Goal: Information Seeking & Learning: Find specific fact

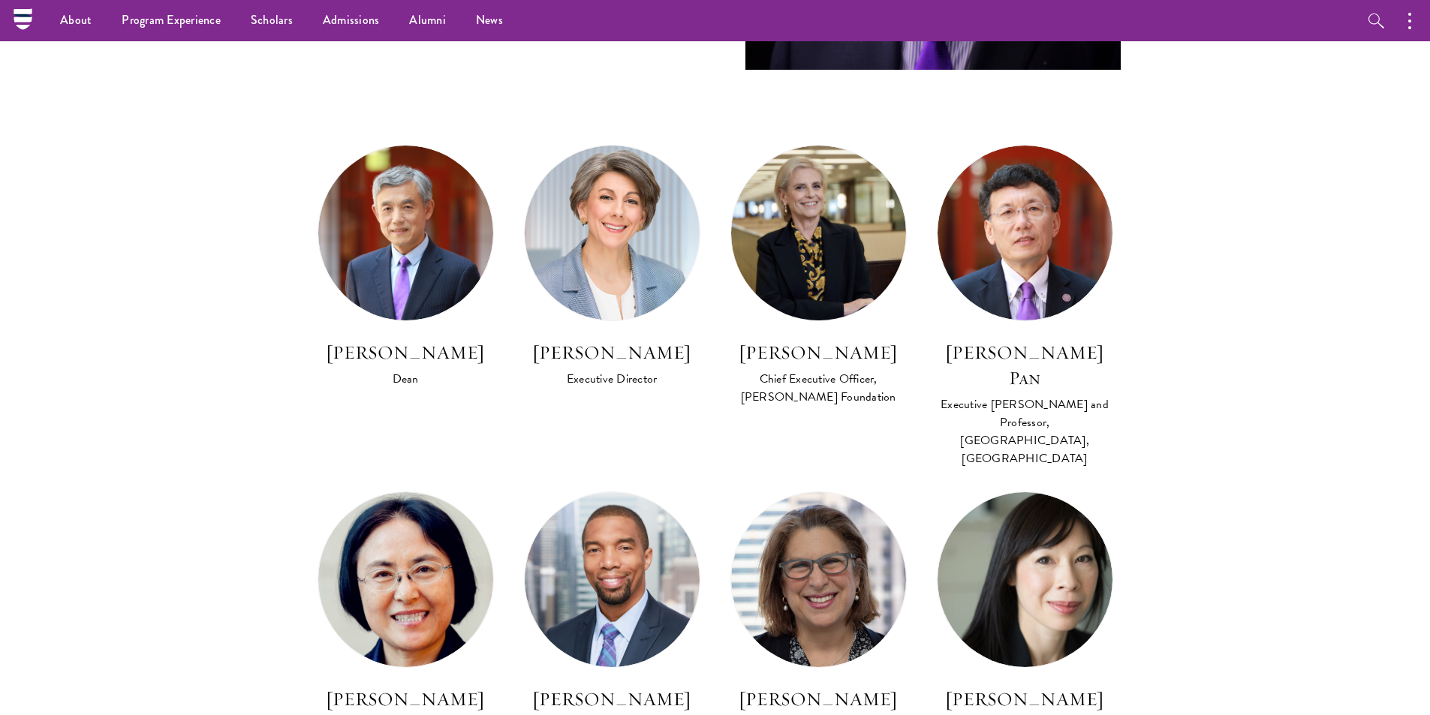
scroll to position [770, 0]
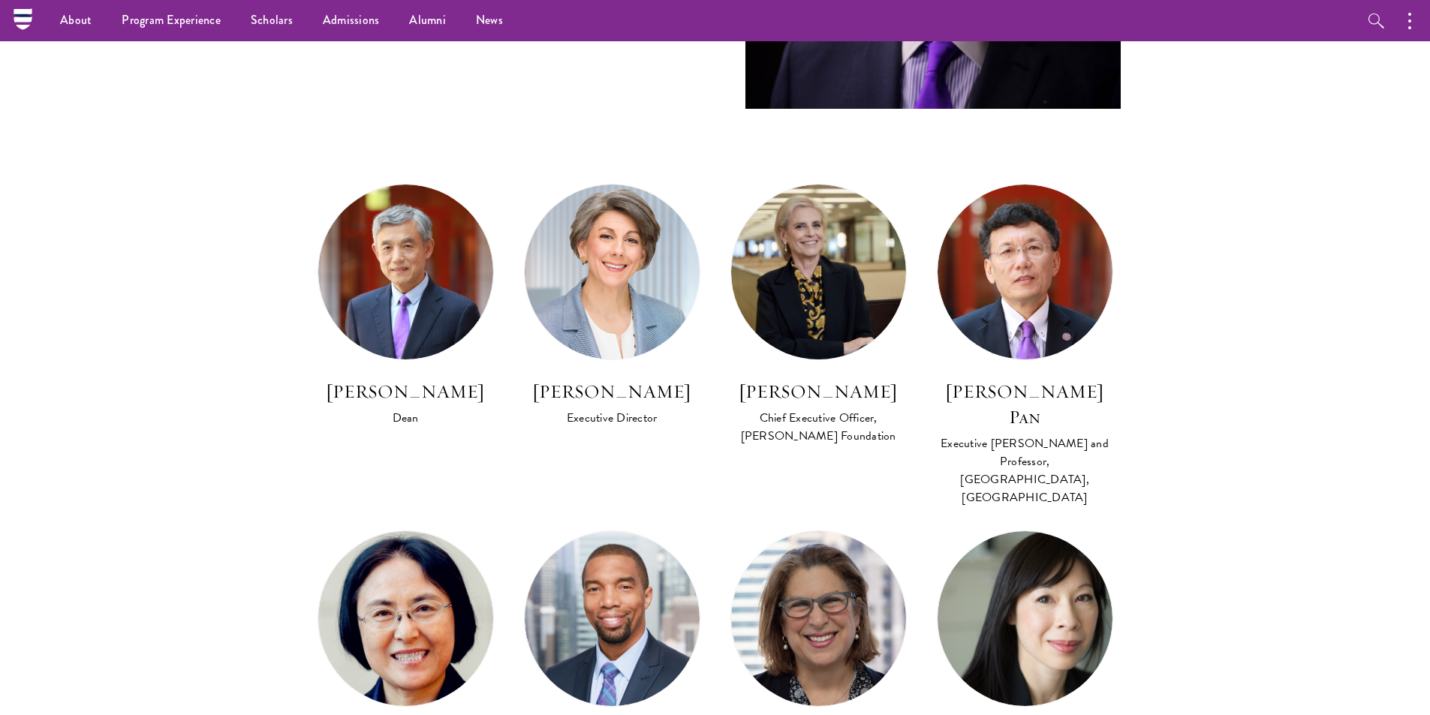
drag, startPoint x: 1433, startPoint y: 72, endPoint x: 1437, endPoint y: 163, distance: 90.9
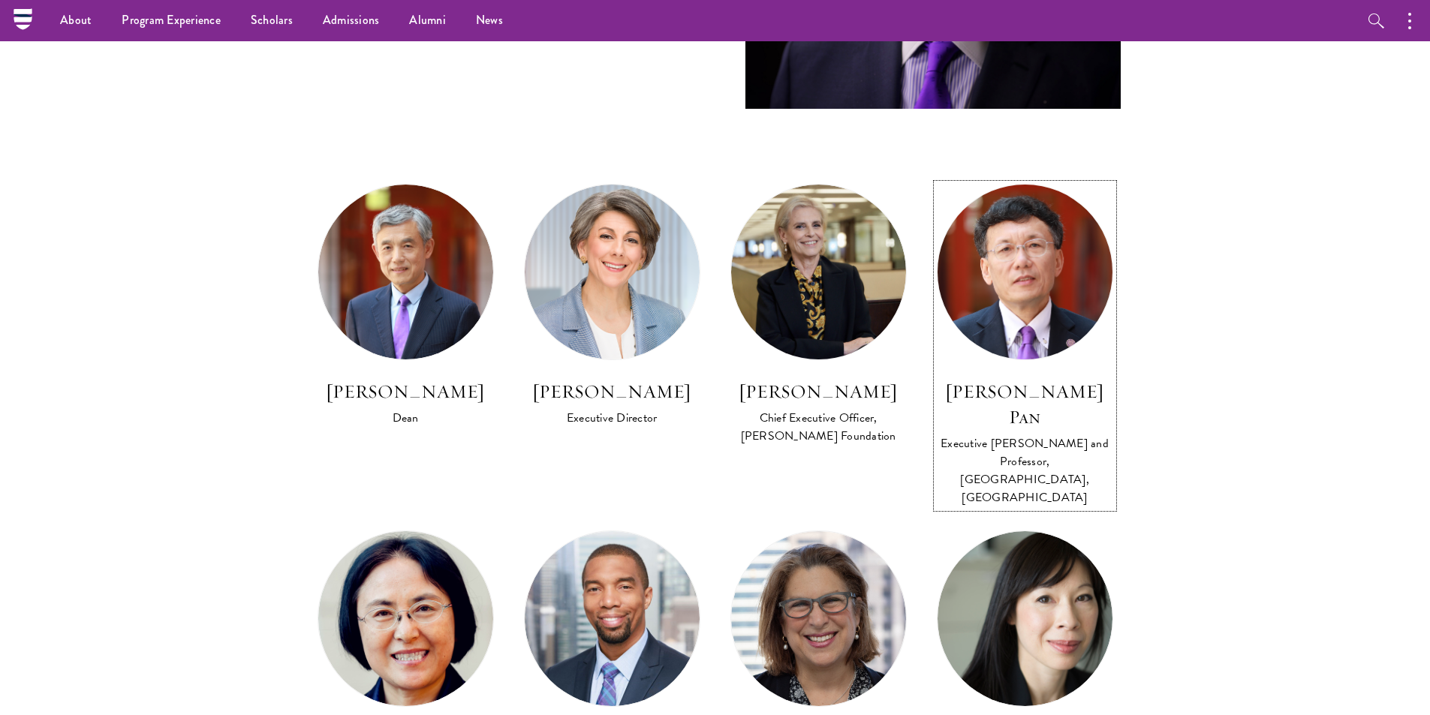
click at [996, 435] on div "Executive [PERSON_NAME] and Professor, [GEOGRAPHIC_DATA], [GEOGRAPHIC_DATA]" at bounding box center [1025, 471] width 176 height 72
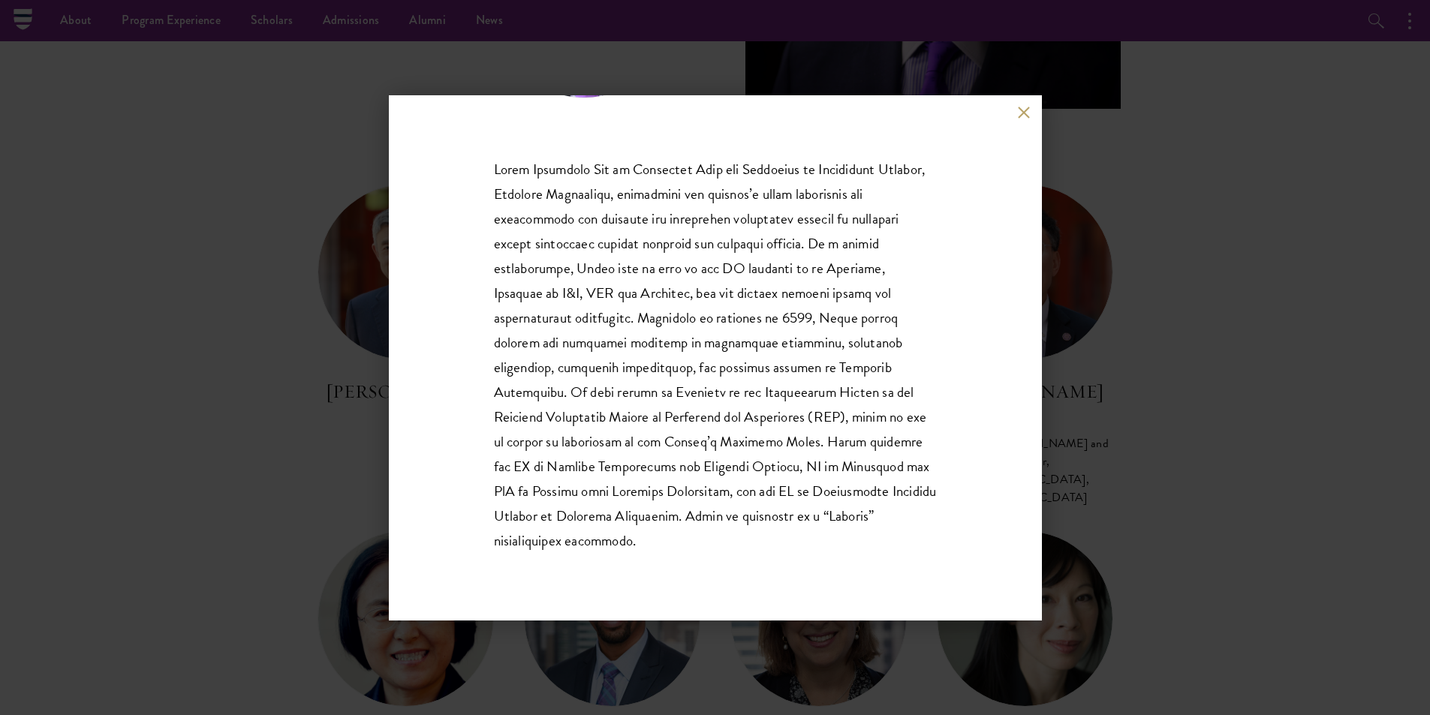
scroll to position [197, 0]
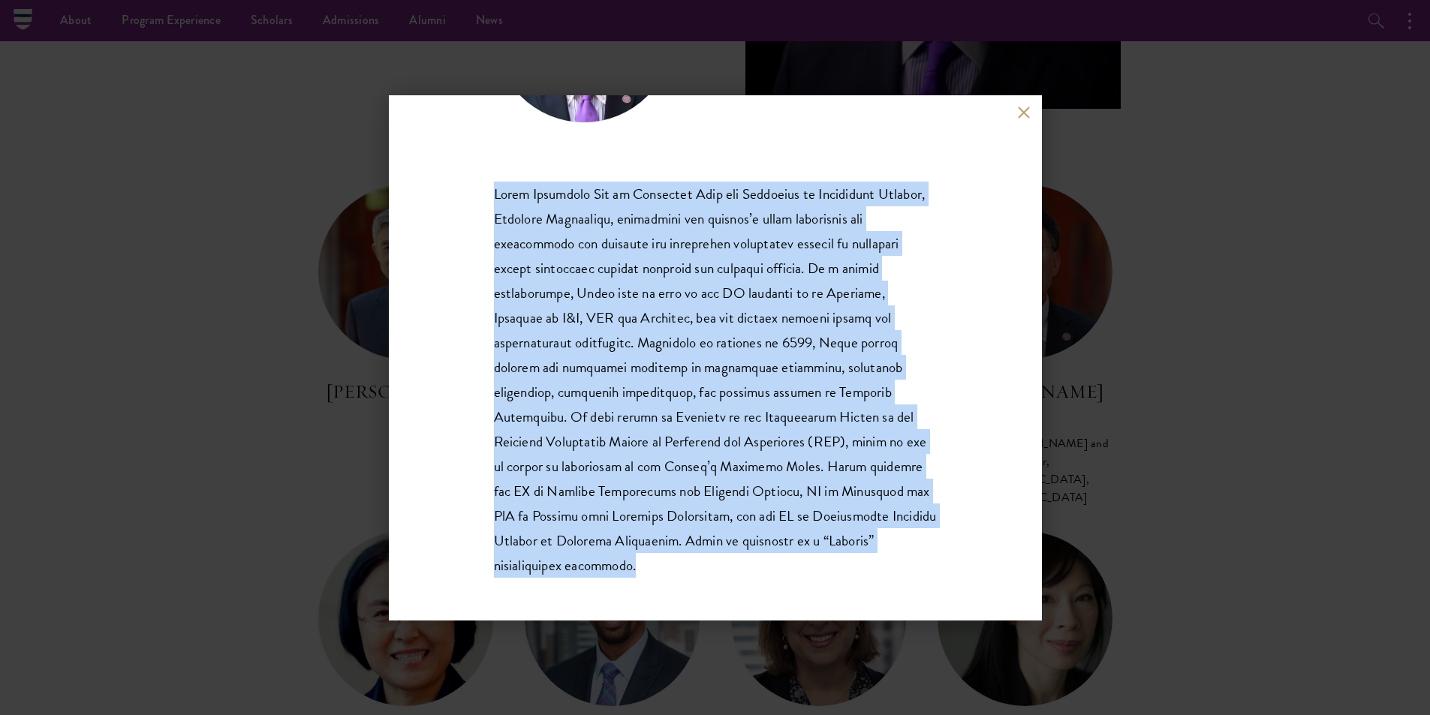
drag, startPoint x: 496, startPoint y: 190, endPoint x: 652, endPoint y: 563, distance: 404.8
click at [652, 563] on p at bounding box center [715, 380] width 443 height 397
copy p "David Qingzhong Pan is Executive Dean and Professor of Schwarzman College, Tsin…"
click at [1022, 113] on button at bounding box center [1024, 113] width 13 height 13
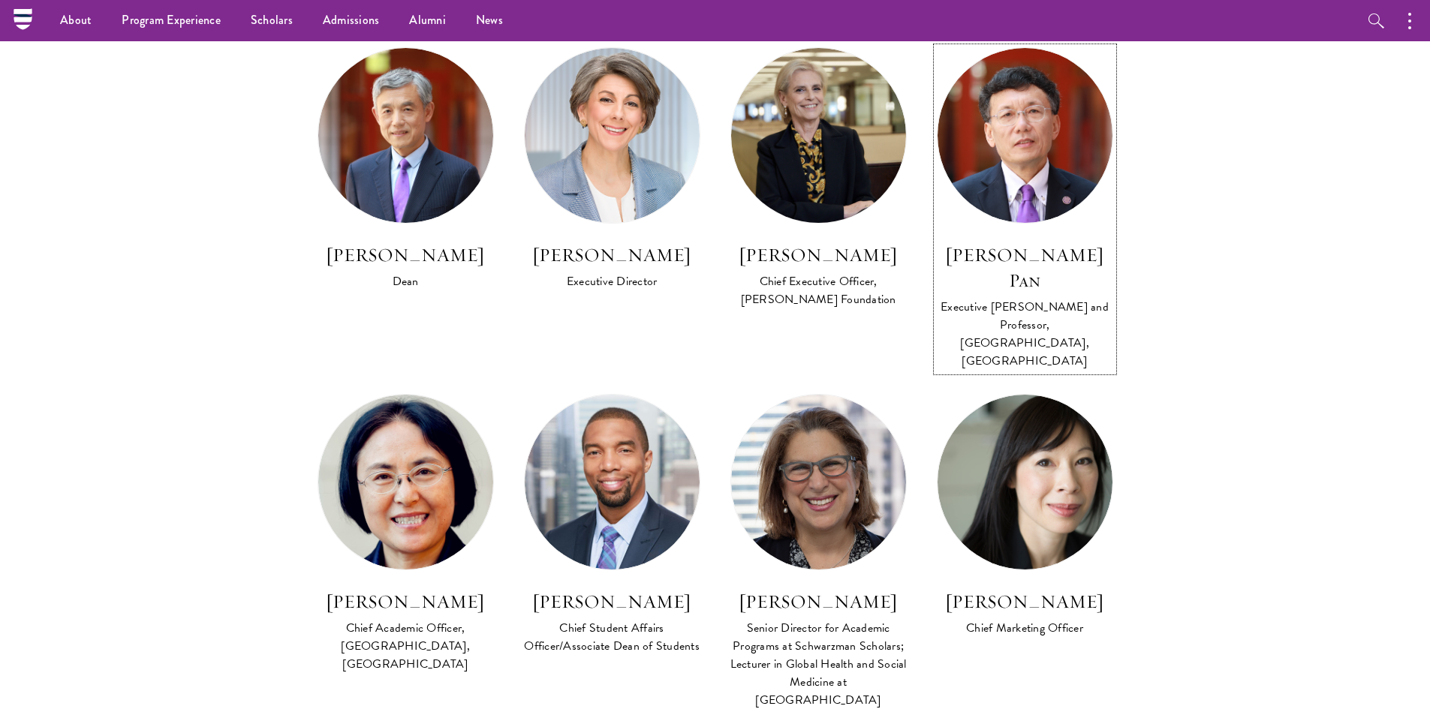
scroll to position [868, 0]
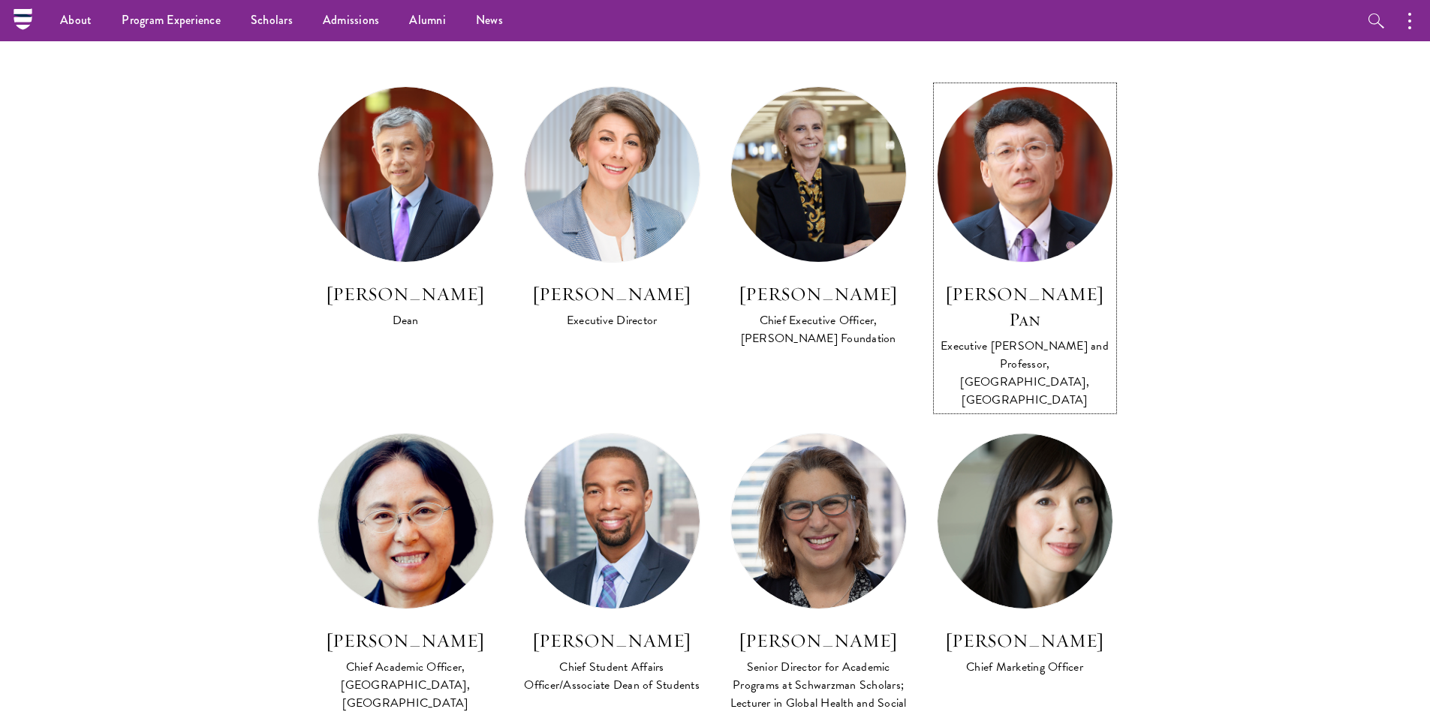
click at [1026, 337] on div "Executive [PERSON_NAME] and Professor, [GEOGRAPHIC_DATA], [GEOGRAPHIC_DATA]" at bounding box center [1025, 373] width 176 height 72
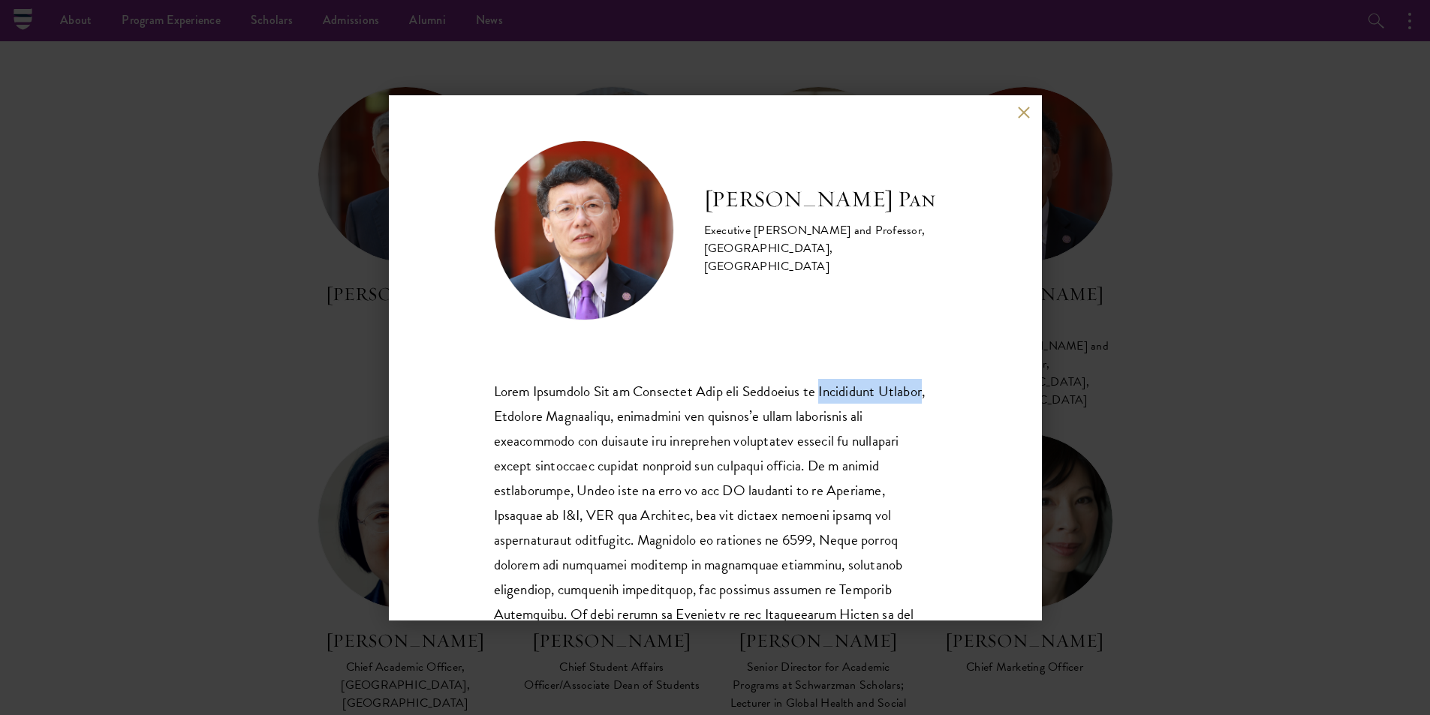
drag, startPoint x: 537, startPoint y: 417, endPoint x: 821, endPoint y: 387, distance: 286.1
click at [821, 387] on p at bounding box center [715, 577] width 443 height 397
copy p "Schwarzman College"
click at [1026, 110] on button at bounding box center [1024, 113] width 13 height 13
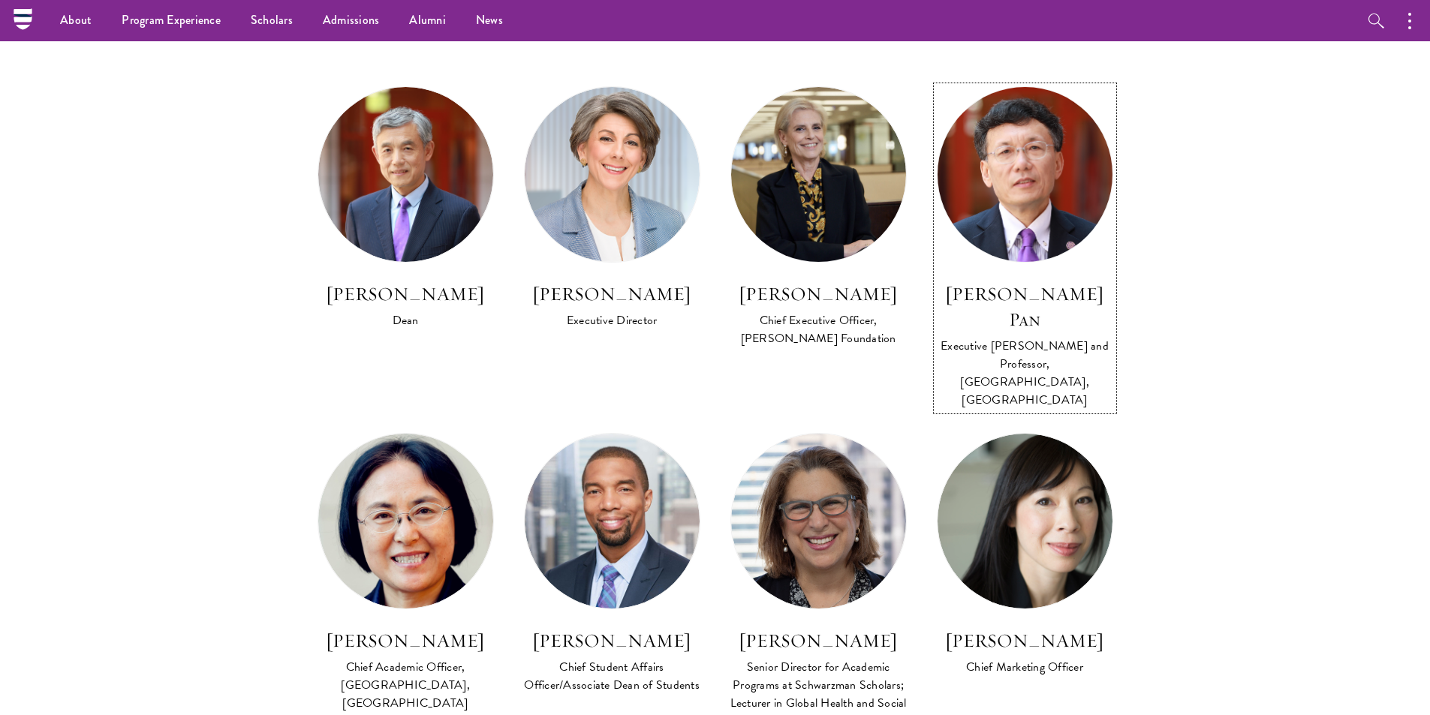
click at [1089, 297] on h3 "[PERSON_NAME] Pan" at bounding box center [1025, 307] width 176 height 51
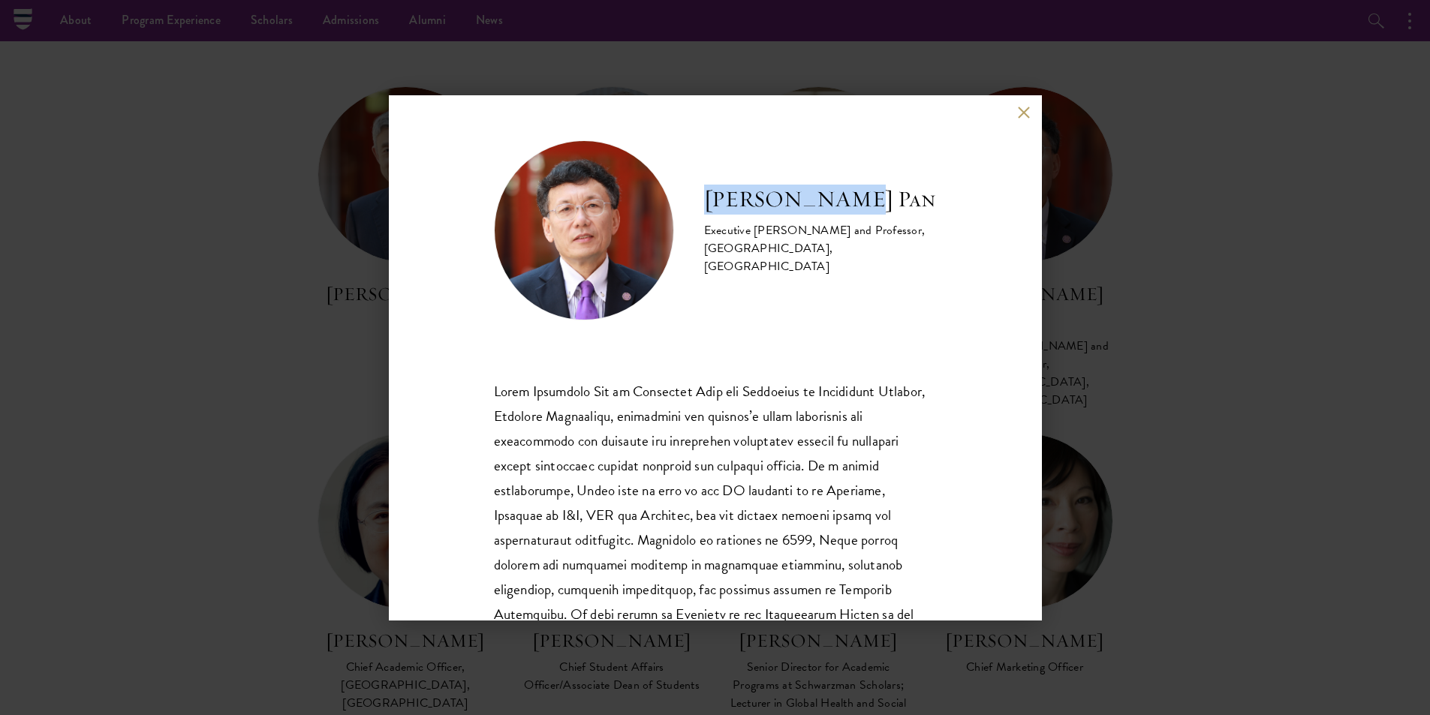
drag, startPoint x: 854, startPoint y: 212, endPoint x: 715, endPoint y: 218, distance: 139.0
click at [692, 222] on div "David Q. Pan Executive Dean and Professor, Schwarzman College, Tsinghua Univers…" at bounding box center [715, 230] width 443 height 180
copy h2 "[PERSON_NAME] Pan"
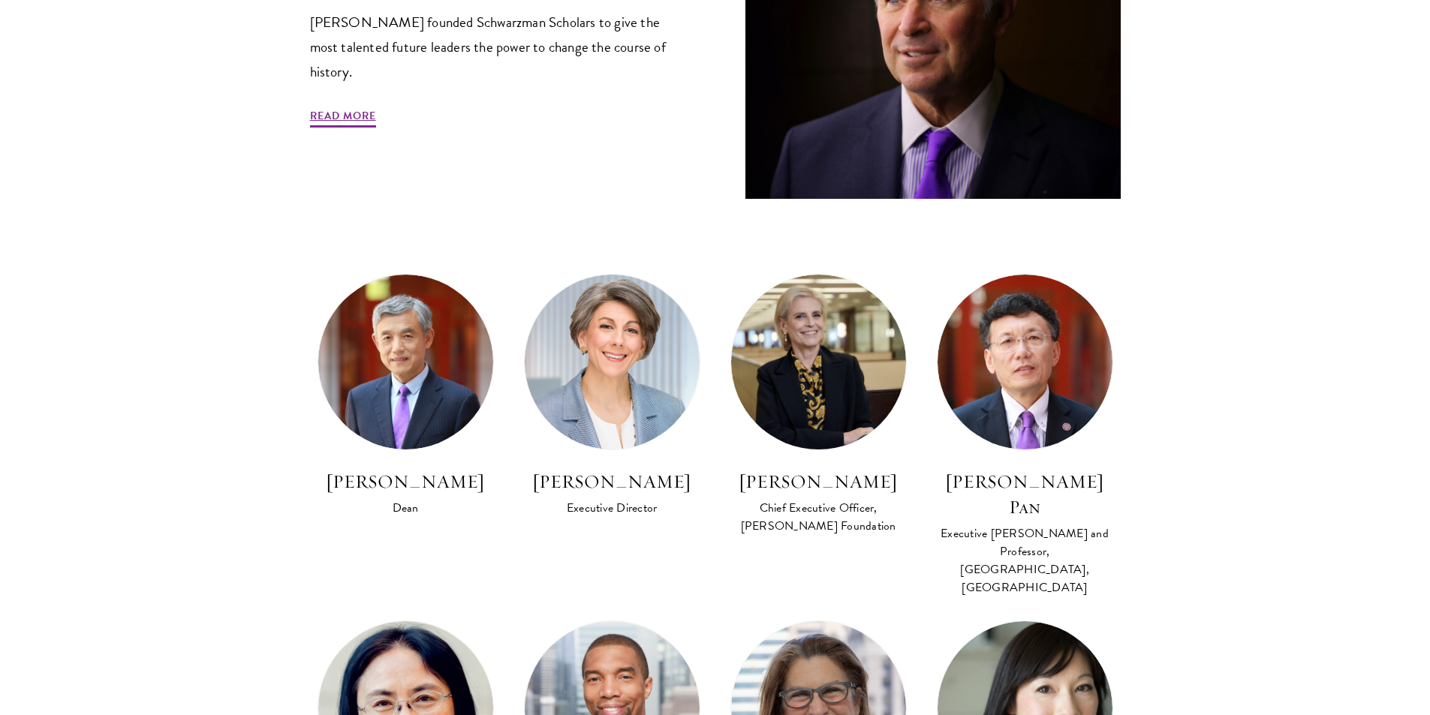
scroll to position [706, 0]
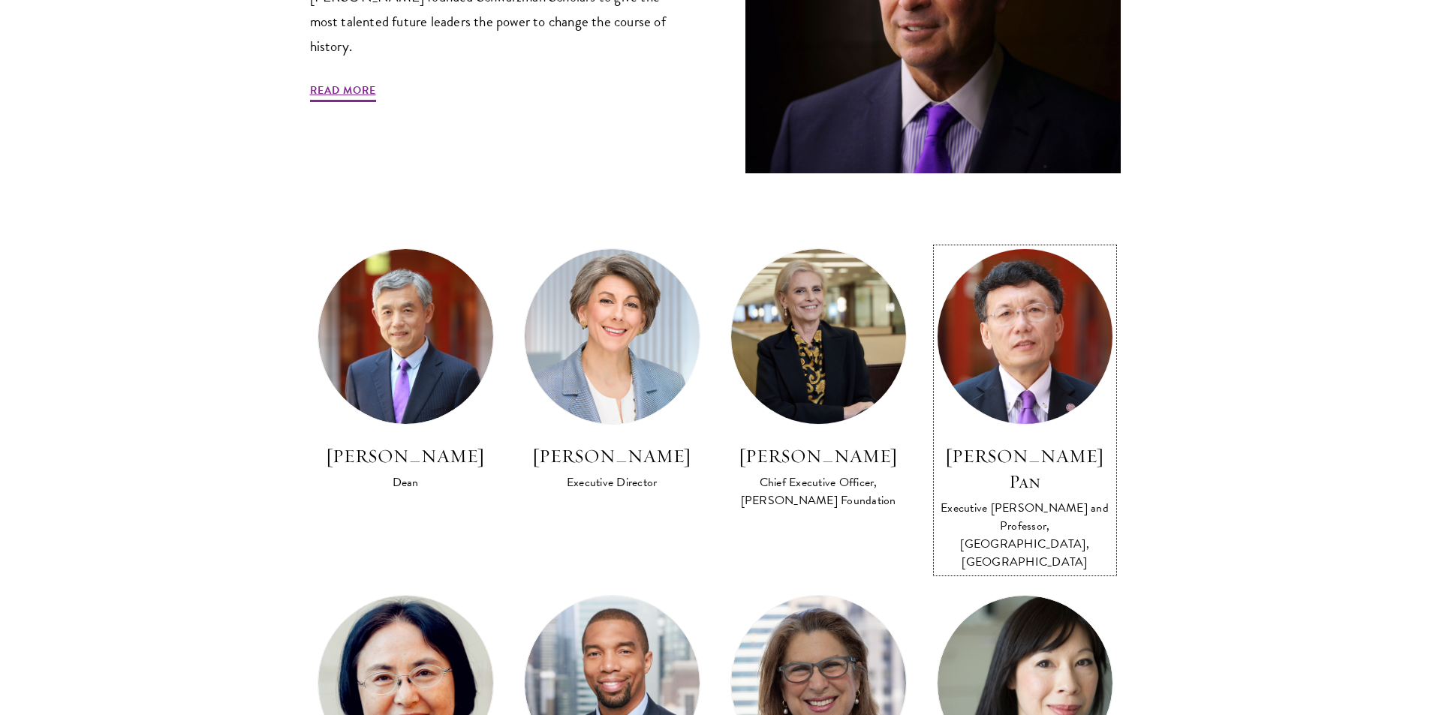
click at [1001, 501] on div "Executive [PERSON_NAME] and Professor, [GEOGRAPHIC_DATA], [GEOGRAPHIC_DATA]" at bounding box center [1025, 535] width 176 height 72
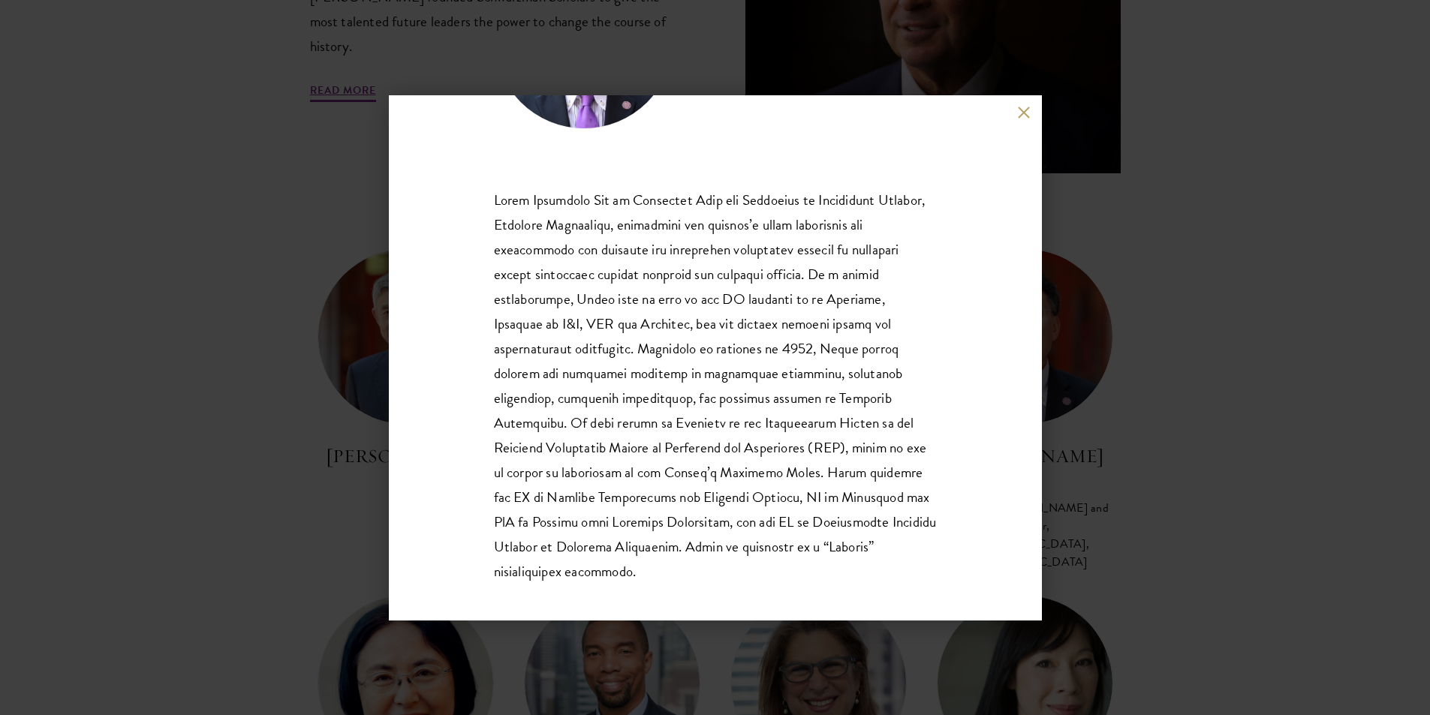
scroll to position [191, 0]
